Goal: Information Seeking & Learning: Learn about a topic

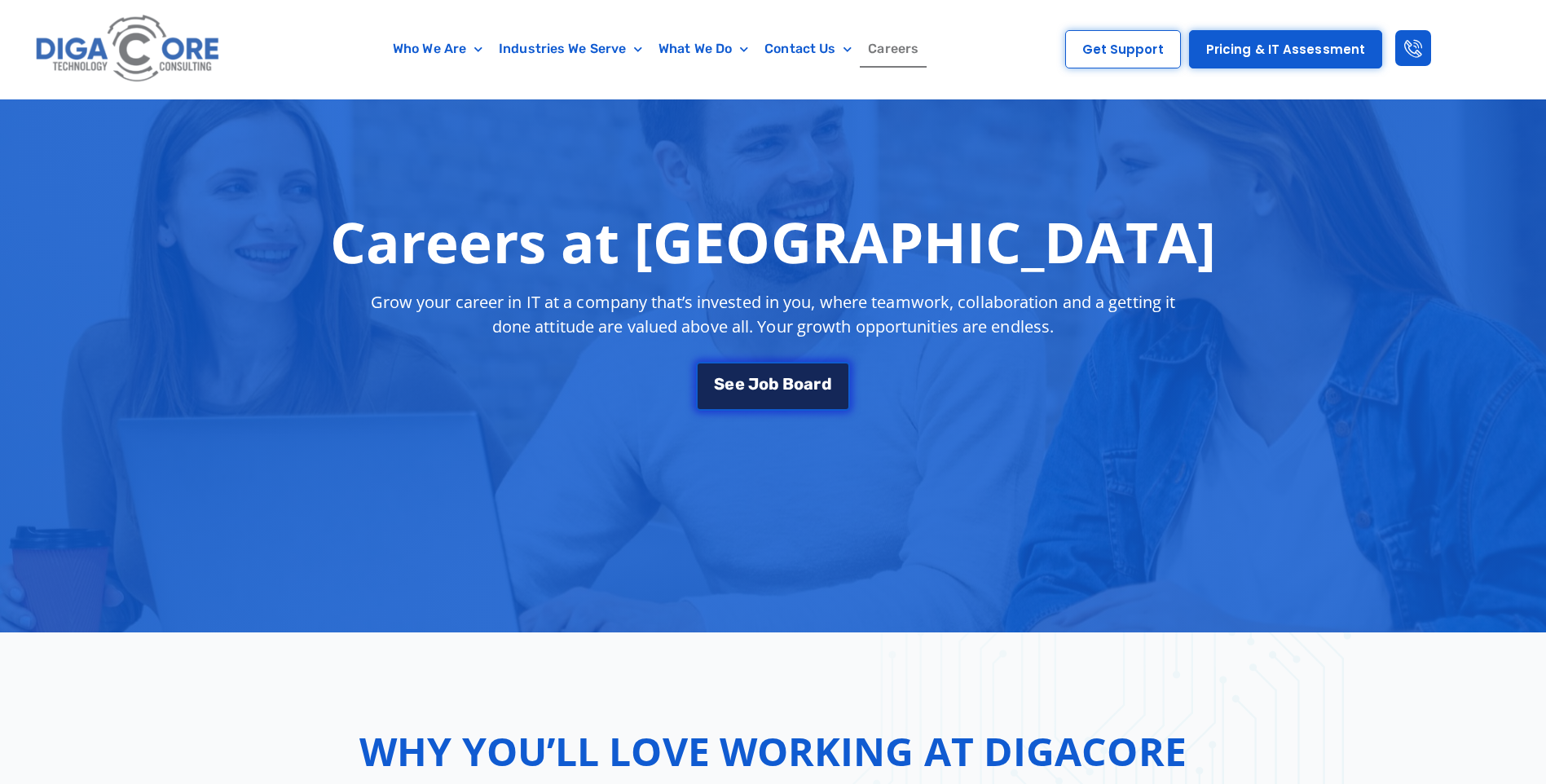
click at [800, 388] on span "o" at bounding box center [799, 384] width 10 height 17
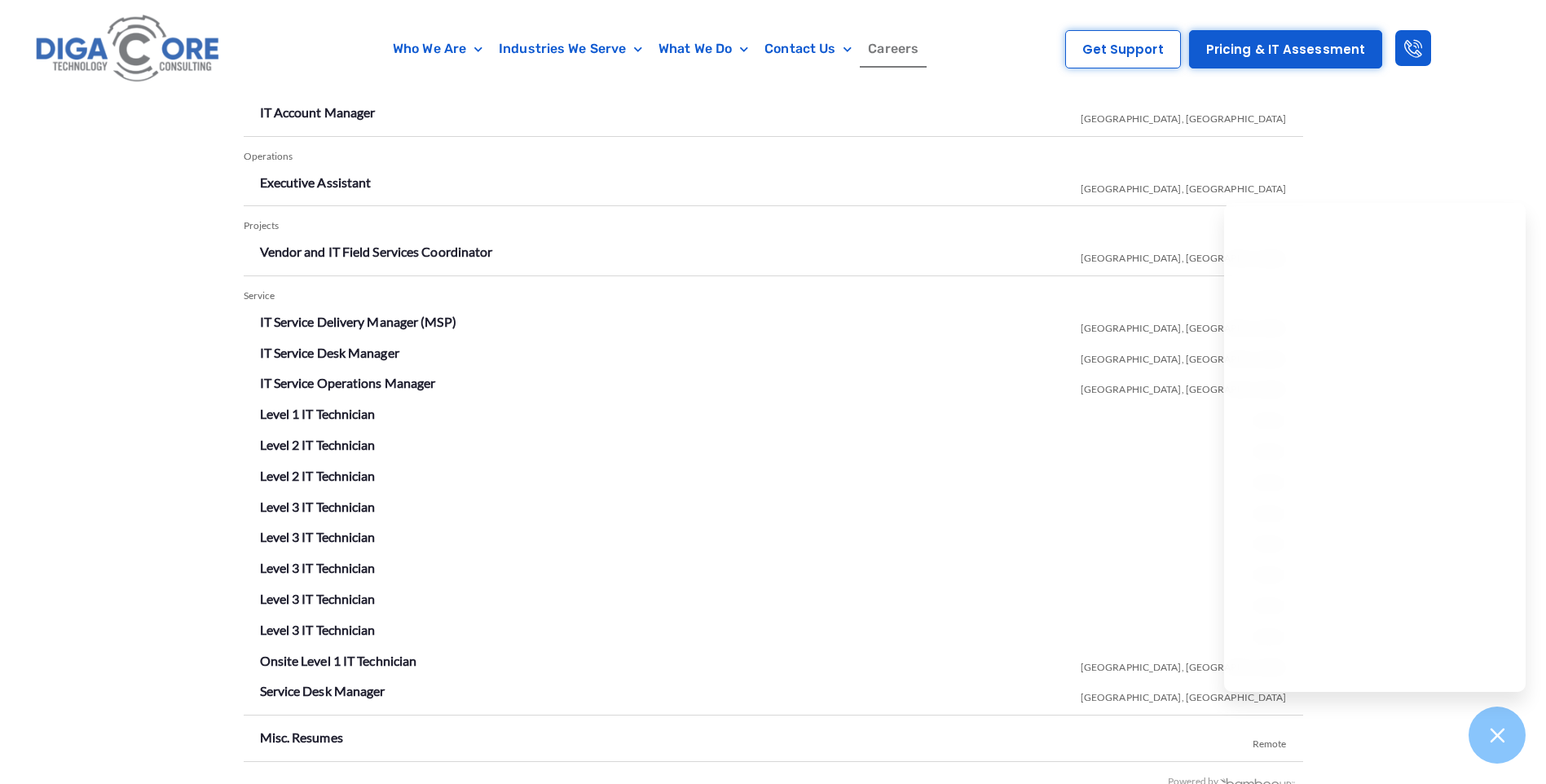
scroll to position [2809, 0]
click at [1395, 751] on div "Open Positions Account Management IT Account Manager [GEOGRAPHIC_DATA], [GEOGRA…" at bounding box center [773, 418] width 1546 height 836
click at [961, 582] on li "Level 3 IT Technician Remote" at bounding box center [773, 570] width 1027 height 26
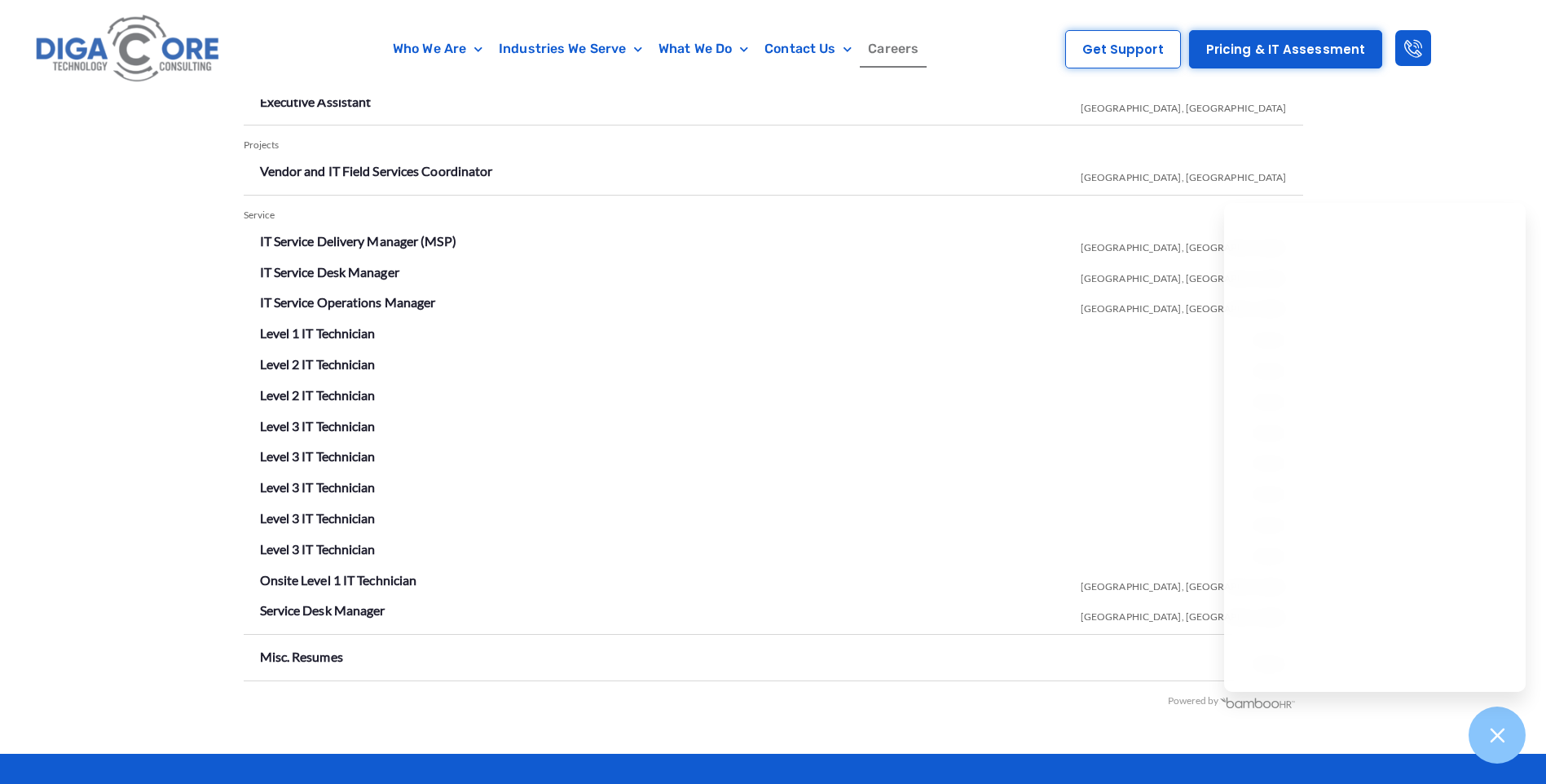
scroll to position [2889, 0]
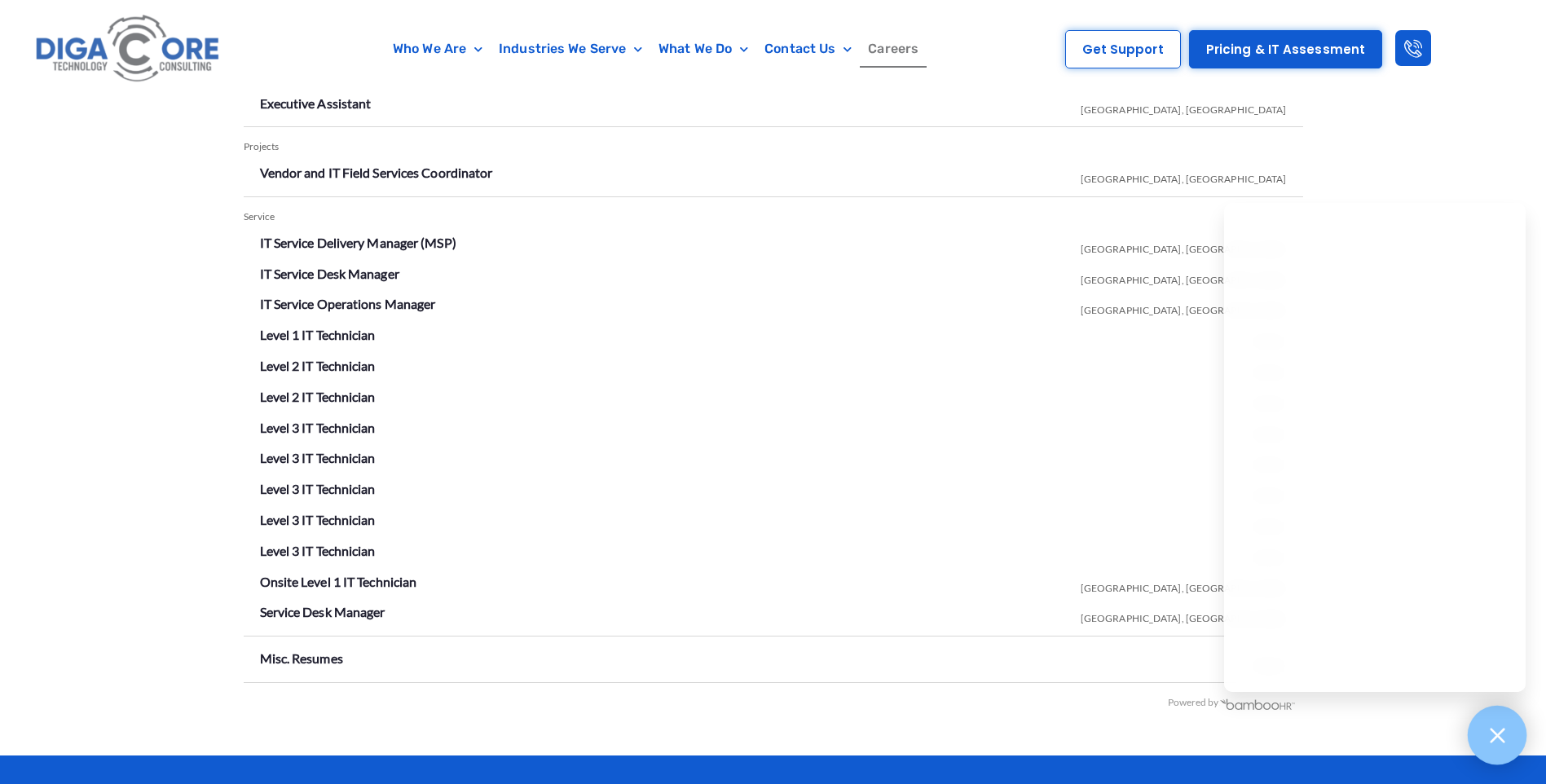
click at [1499, 729] on icon at bounding box center [1497, 735] width 21 height 21
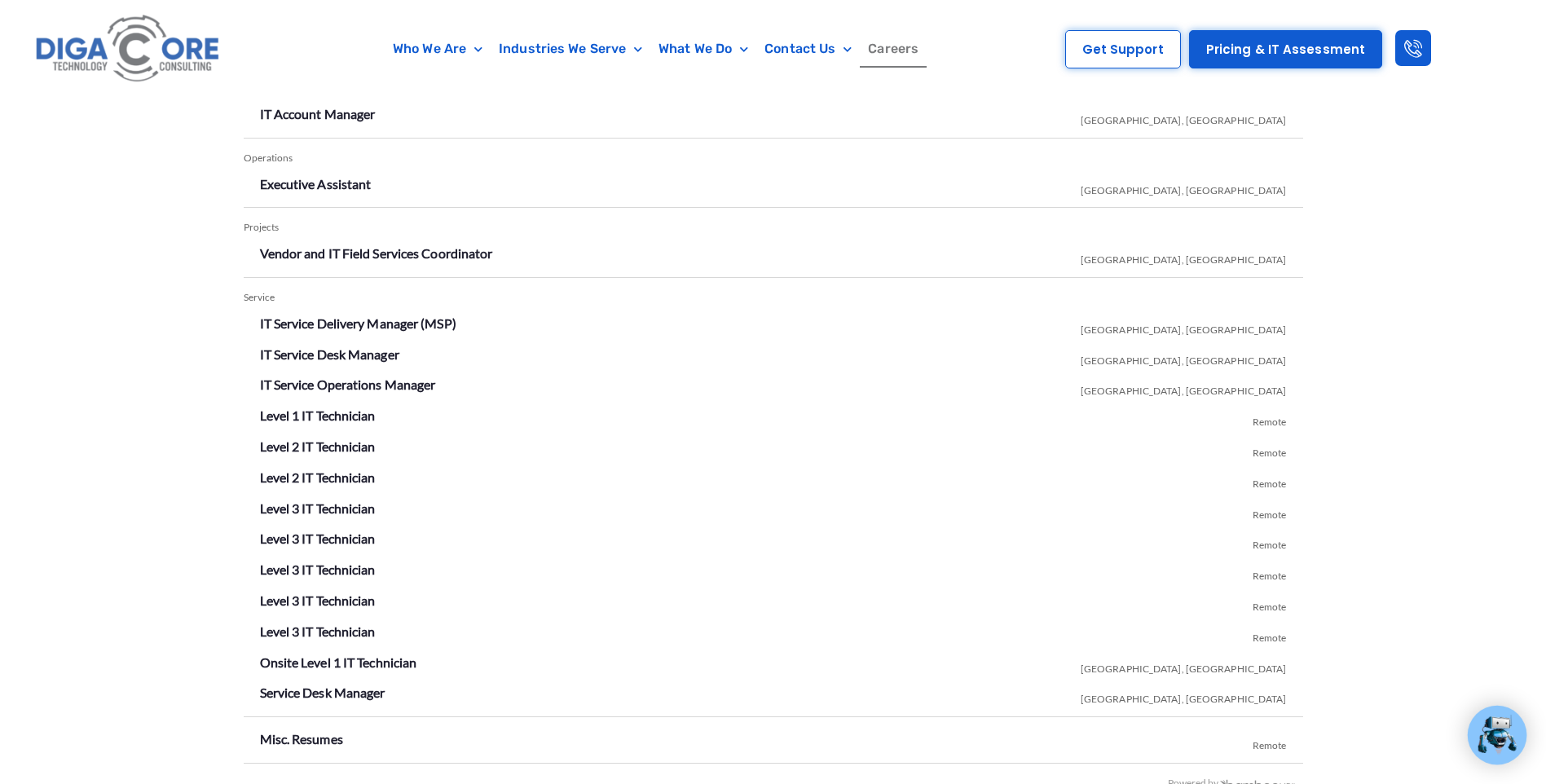
scroll to position [2808, 0]
click at [1256, 423] on span "Remote" at bounding box center [1270, 419] width 34 height 31
drag, startPoint x: 1248, startPoint y: 449, endPoint x: 1258, endPoint y: 476, distance: 28.8
click at [1252, 458] on li "Level 2 IT Technician Remote" at bounding box center [773, 448] width 1027 height 26
click at [1265, 502] on span "Remote" at bounding box center [1270, 512] width 34 height 31
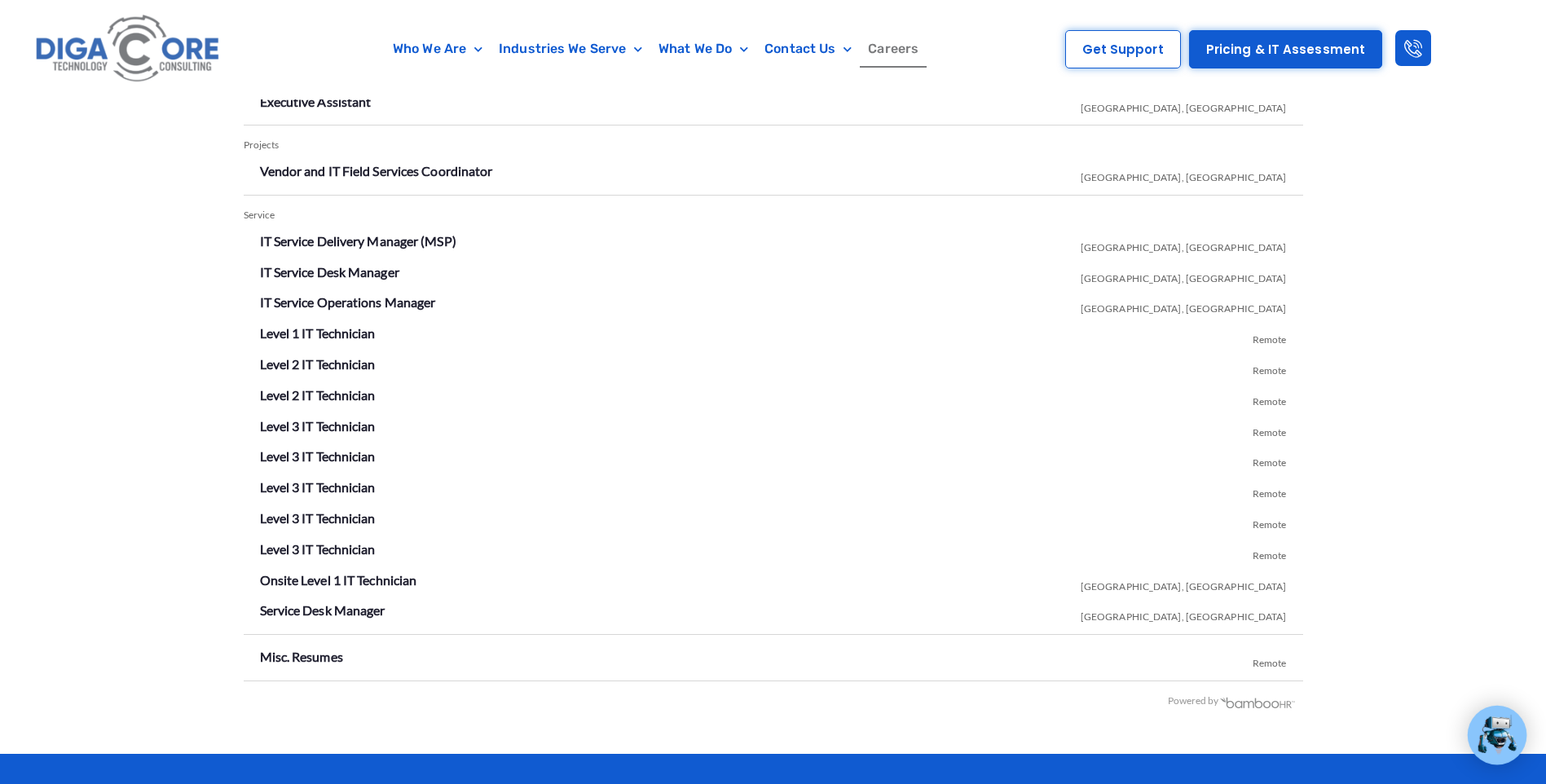
scroll to position [2890, 0]
click at [289, 653] on link "Misc. Resumes" at bounding box center [301, 657] width 83 height 16
